Goal: Task Accomplishment & Management: Use online tool/utility

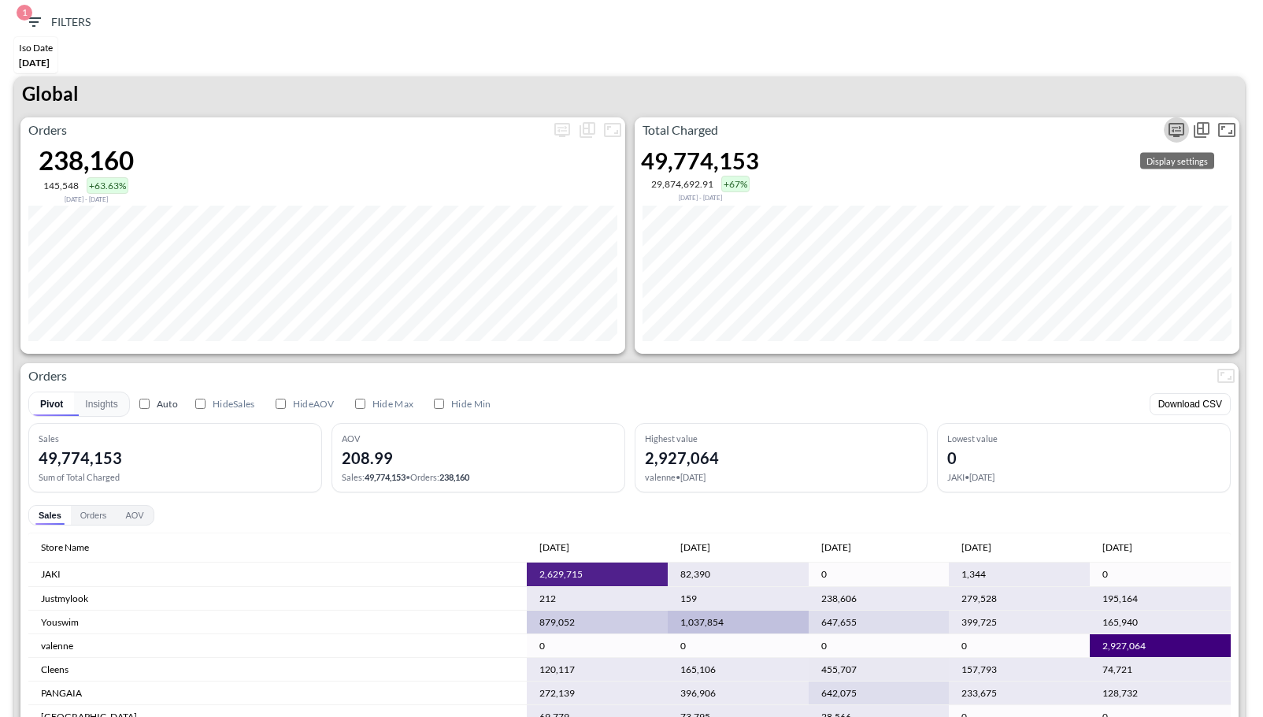
click at [1175, 131] on icon "more" at bounding box center [1176, 129] width 19 height 19
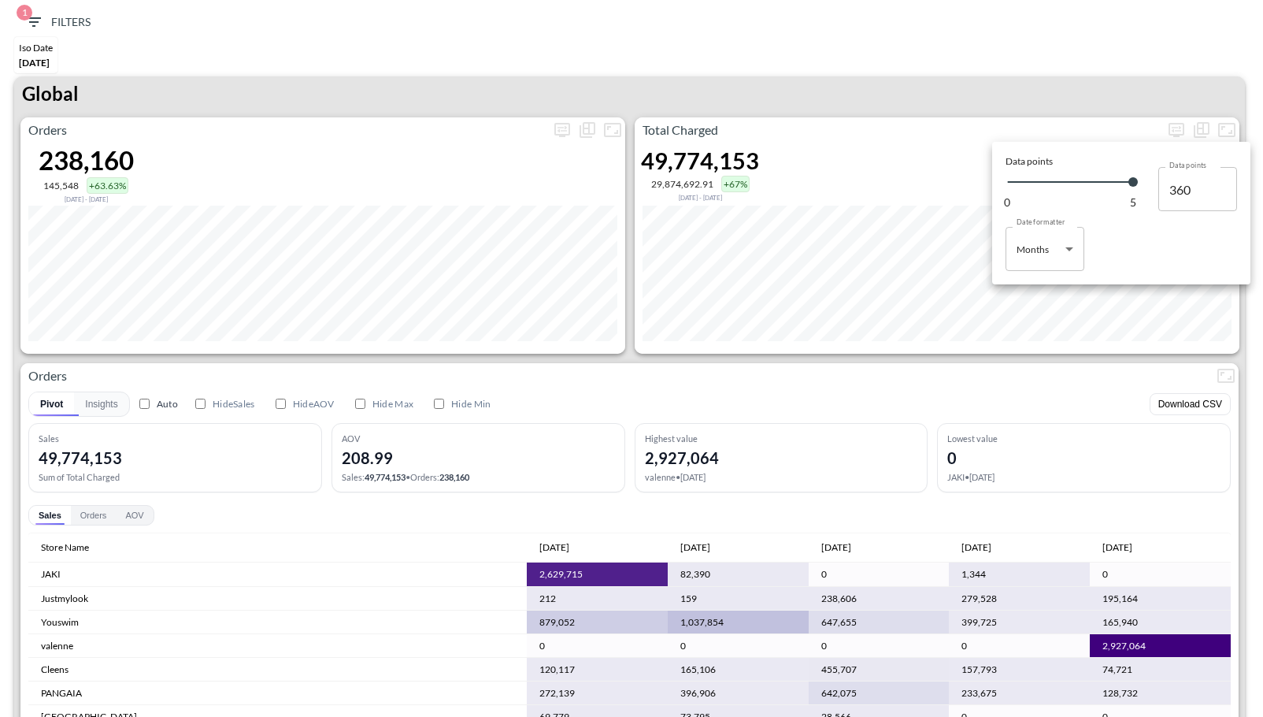
click at [1065, 251] on body "BI.P.EYE, Interactive Analytics Dashboards 1 Filters Iso Date [DATE] Global Ord…" at bounding box center [631, 358] width 1263 height 717
click at [1035, 283] on div "Days" at bounding box center [1028, 289] width 20 height 14
type input "Days"
type input "148"
click at [898, 54] on div at bounding box center [631, 358] width 1263 height 717
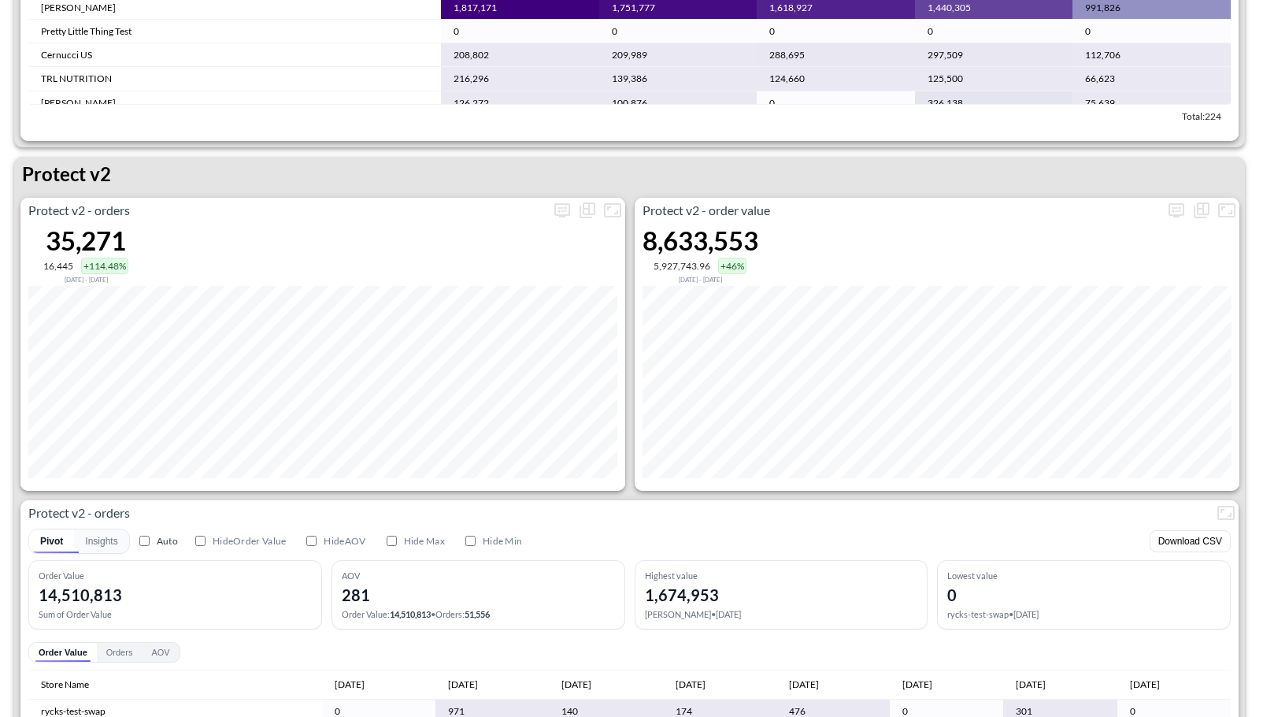
scroll to position [2969, 0]
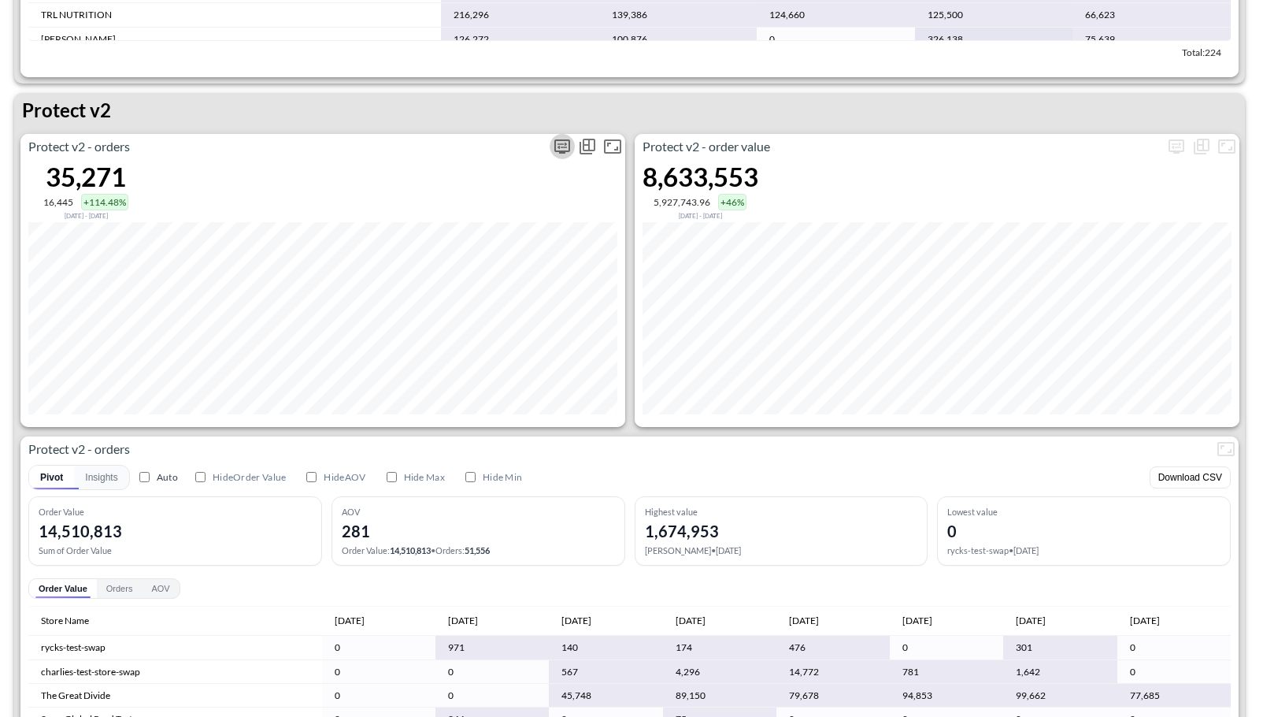
click at [569, 147] on icon "more" at bounding box center [562, 146] width 16 height 14
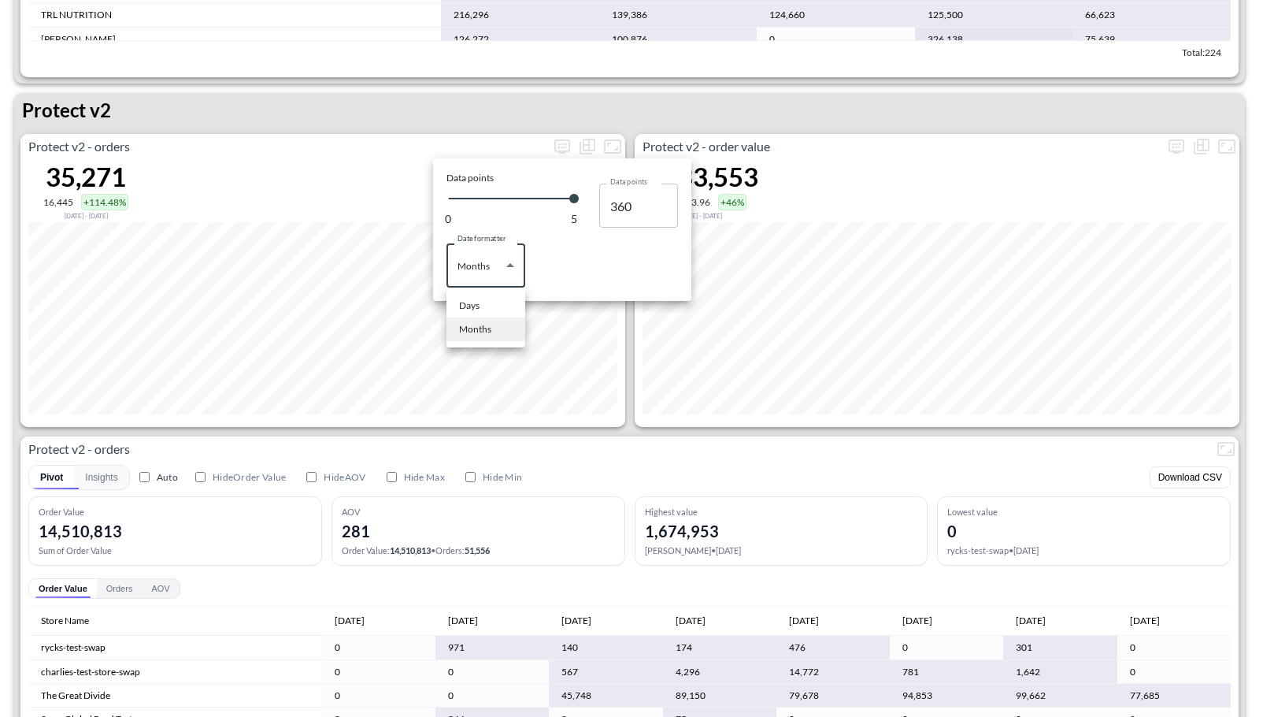
click at [509, 261] on body "BI.P.EYE, Interactive Analytics Dashboards 1 Filters Iso Date [DATE] Global Ord…" at bounding box center [631, 358] width 1263 height 717
click at [483, 310] on li "Days" at bounding box center [485, 306] width 79 height 24
type input "Days"
type input "148"
click at [383, 116] on div at bounding box center [631, 358] width 1263 height 717
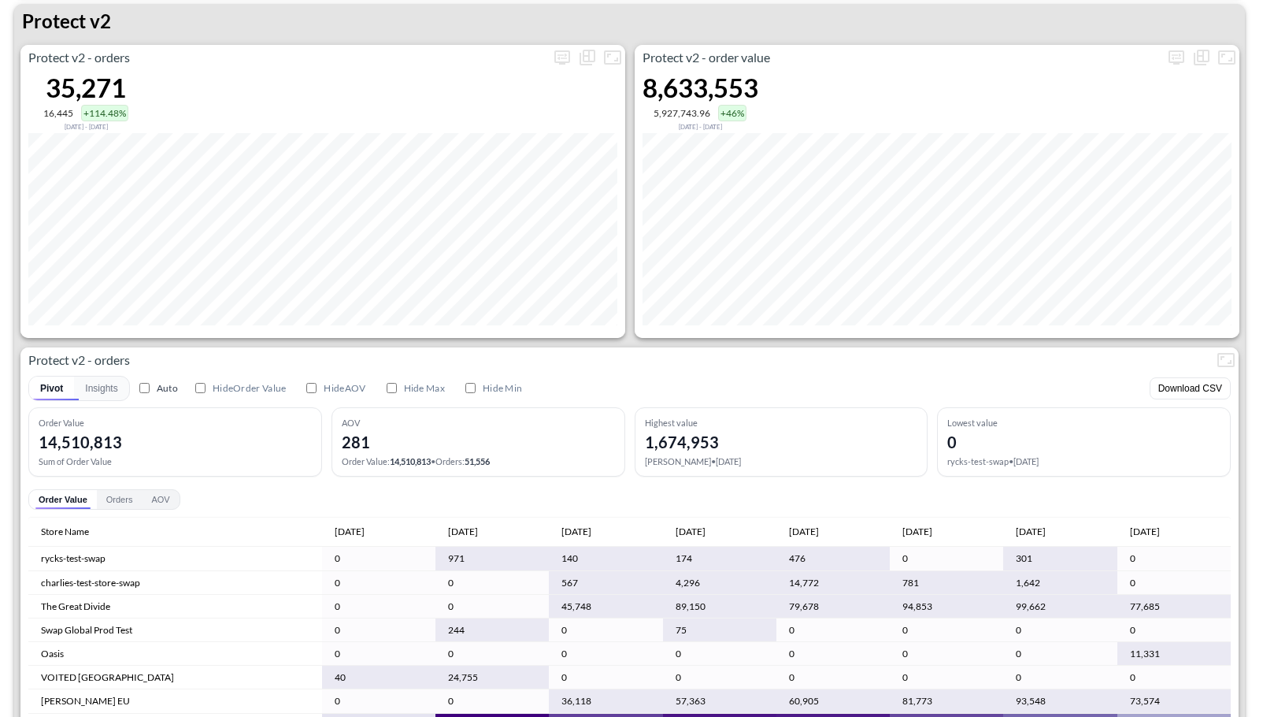
scroll to position [3066, 0]
